Goal: Transaction & Acquisition: Purchase product/service

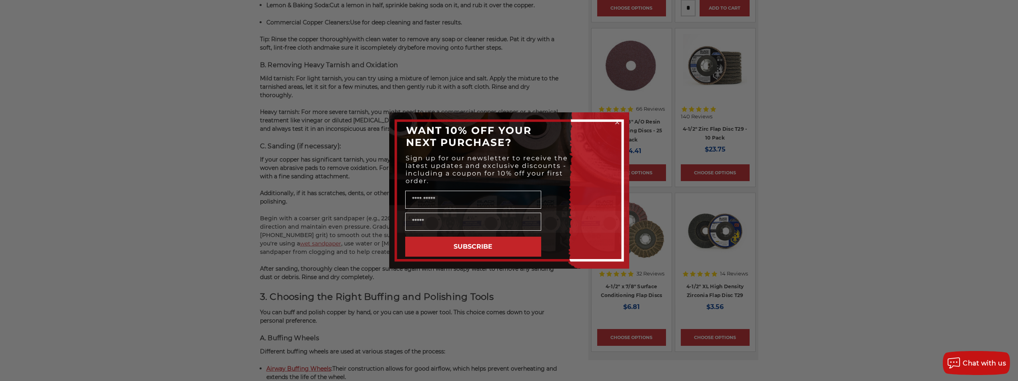
click at [617, 122] on icon "Close dialog" at bounding box center [617, 122] width 3 height 3
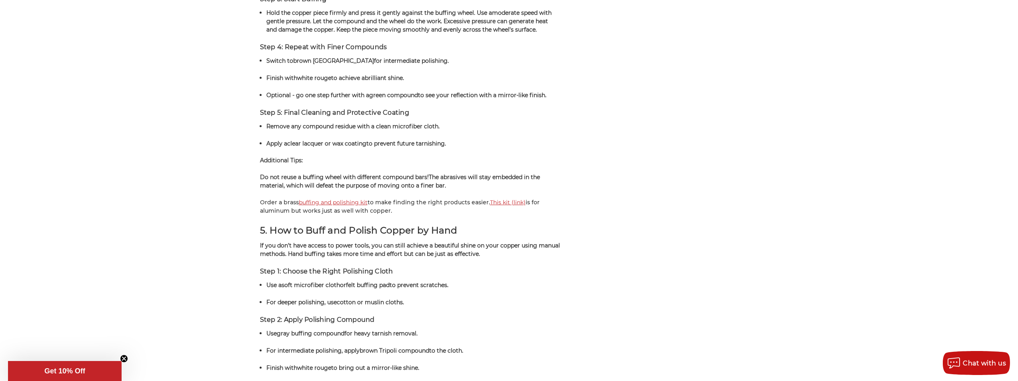
scroll to position [1626, 0]
click at [505, 199] on link "This kit (link)" at bounding box center [508, 201] width 36 height 7
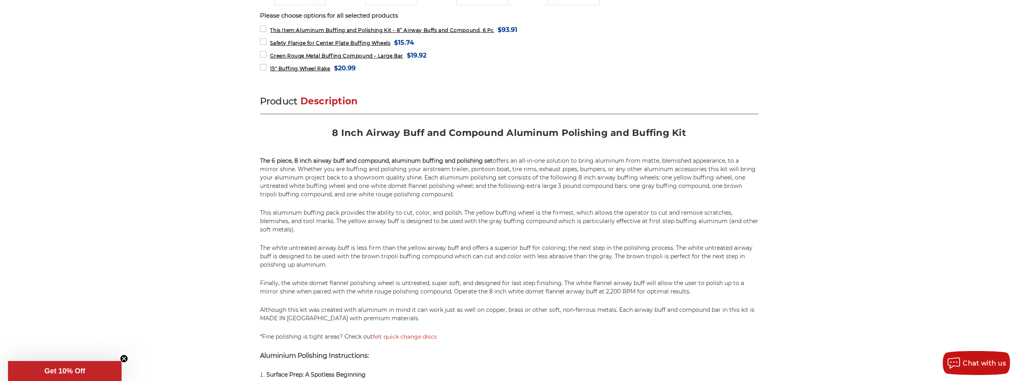
scroll to position [400, 0]
click at [402, 337] on link "felt quick change discs" at bounding box center [405, 336] width 64 height 7
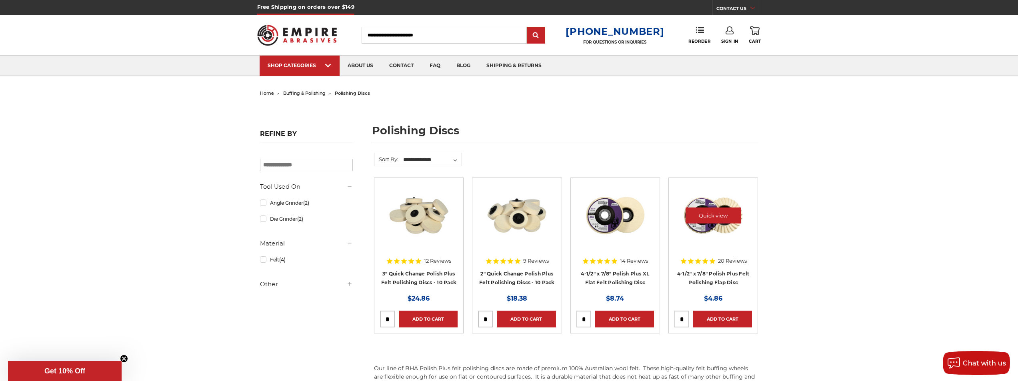
click at [710, 224] on img at bounding box center [713, 216] width 64 height 64
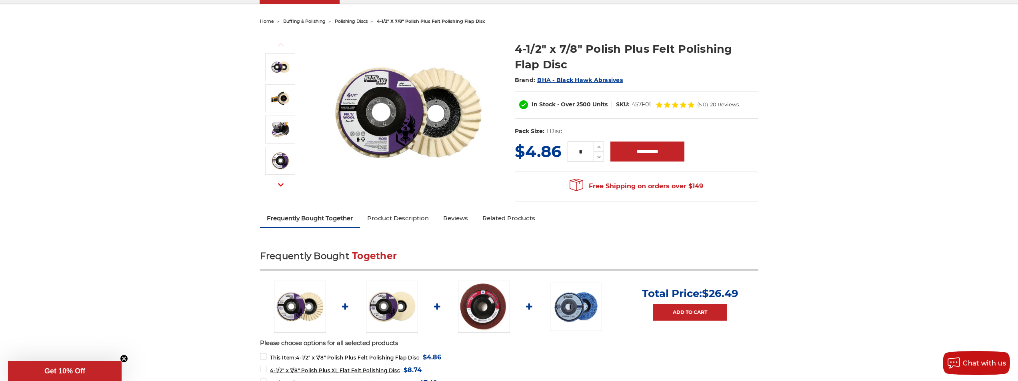
scroll to position [80, 0]
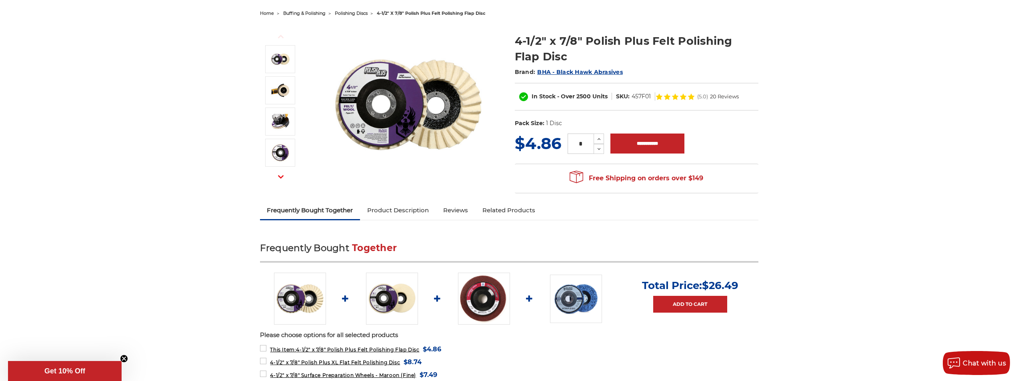
click at [492, 296] on img at bounding box center [484, 299] width 52 height 52
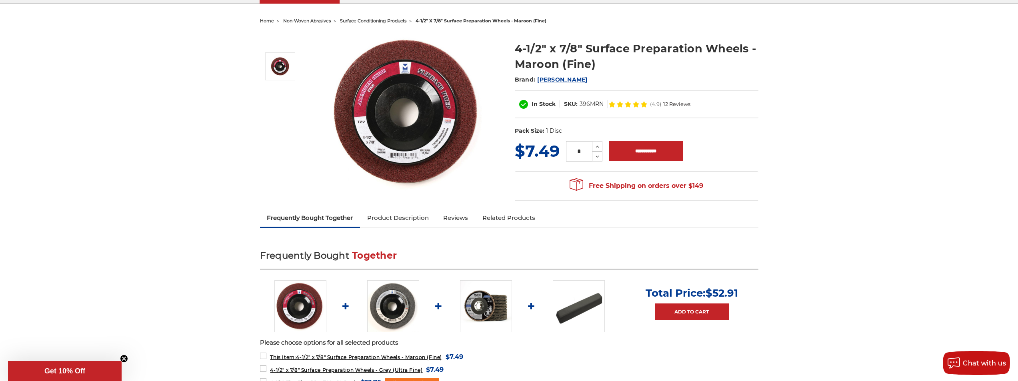
scroll to position [120, 0]
